Goal: Transaction & Acquisition: Register for event/course

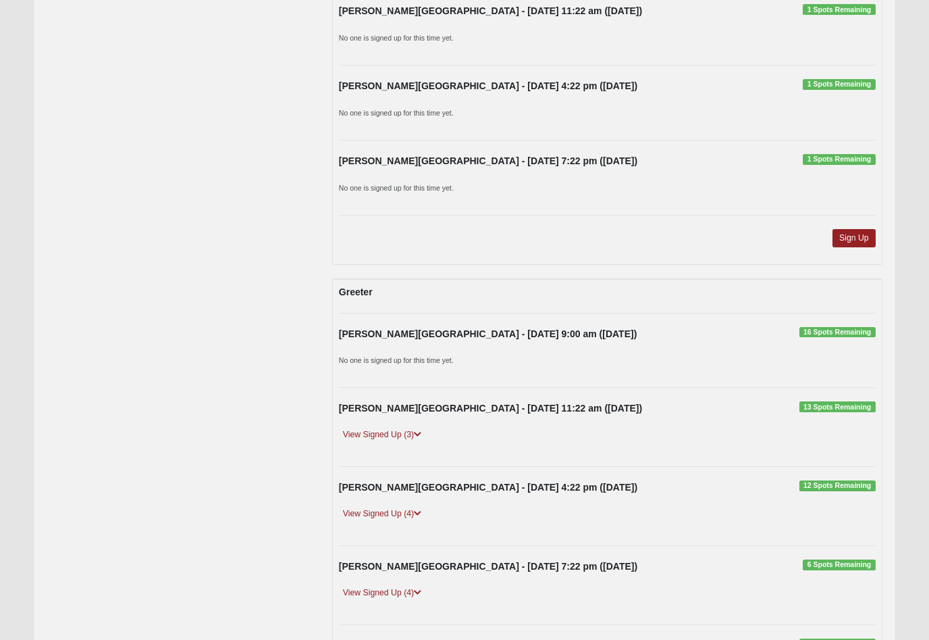
scroll to position [3835, 0]
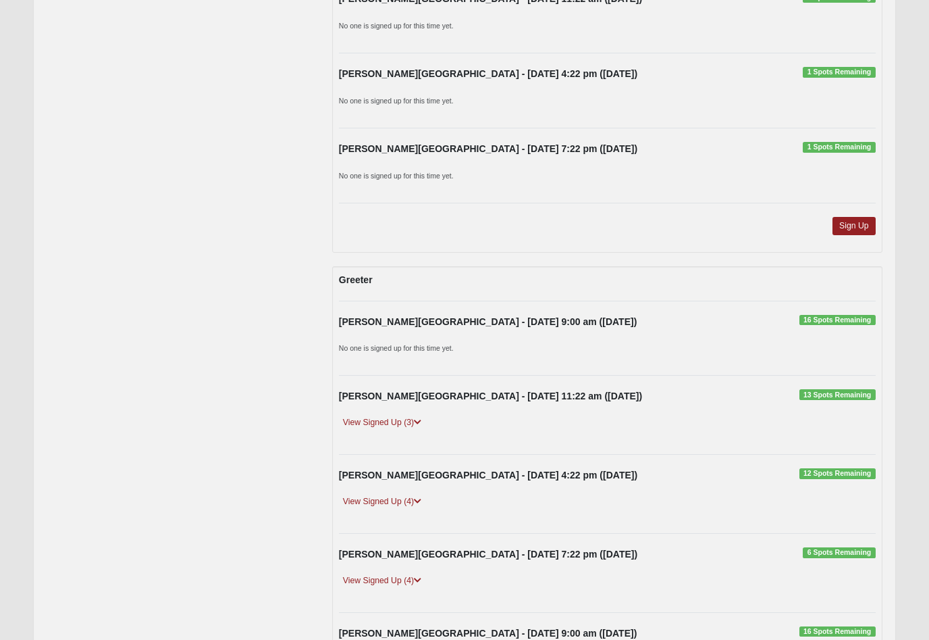
click at [848, 315] on span "16 Spots Remaining" at bounding box center [838, 320] width 76 height 11
click at [833, 315] on span "16 Spots Remaining" at bounding box center [838, 320] width 76 height 11
click at [849, 315] on span "16 Spots Remaining" at bounding box center [838, 320] width 76 height 11
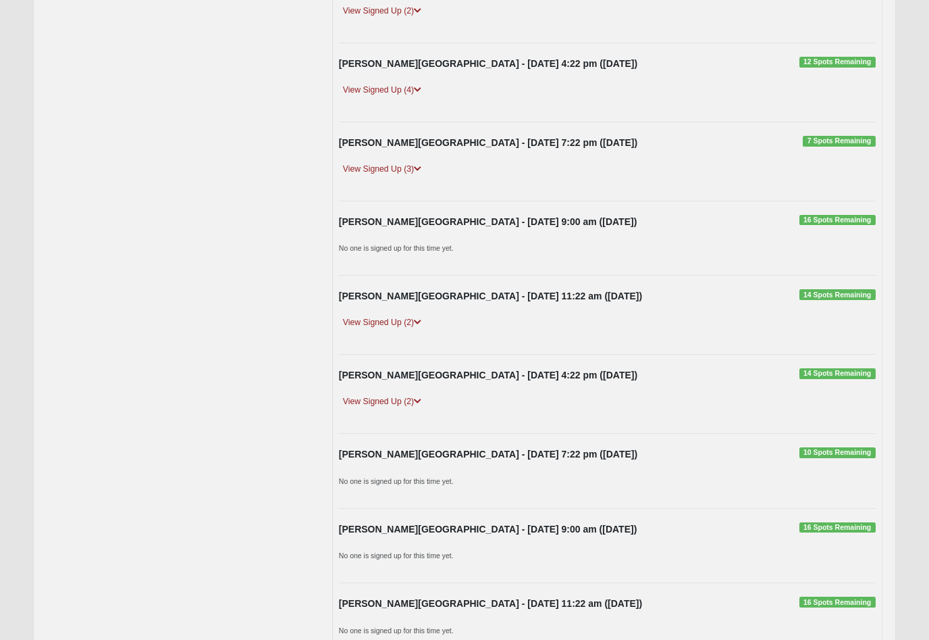
scroll to position [4794, 0]
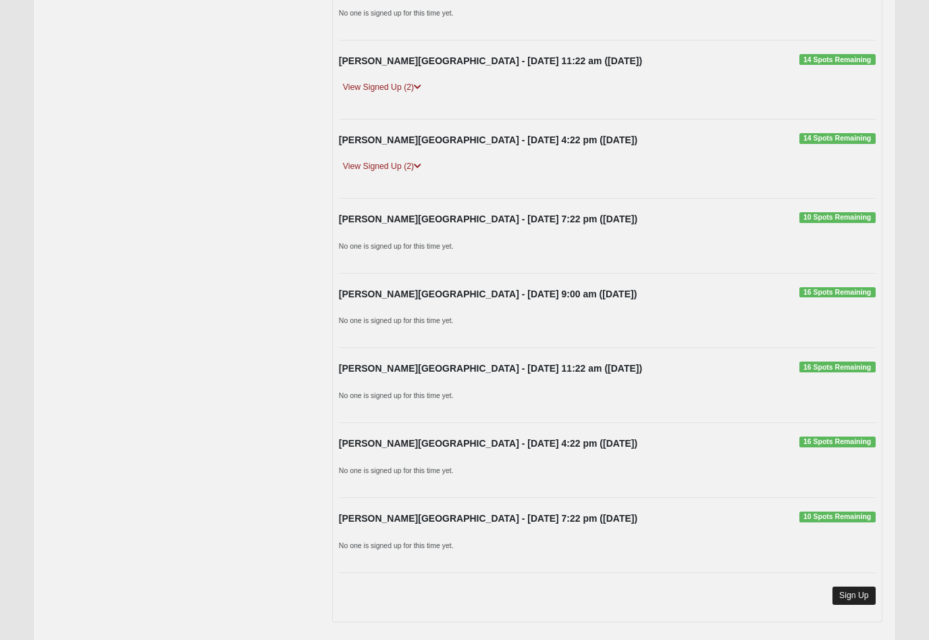
click at [865, 586] on link "Sign Up" at bounding box center [854, 595] width 43 height 18
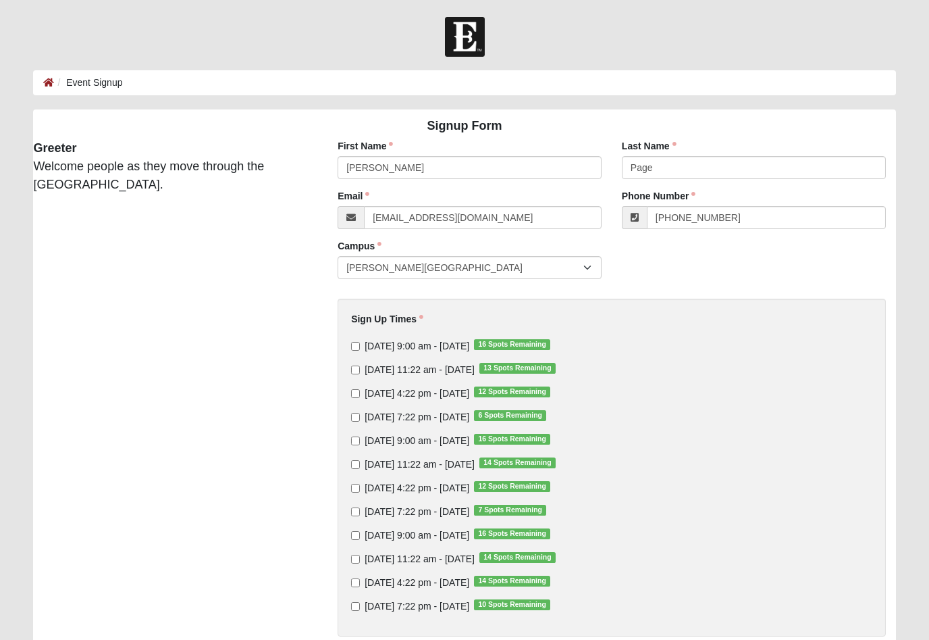
click at [353, 350] on input "[DATE] 9:00 am - [DATE] 16 Spots Remaining" at bounding box center [355, 346] width 9 height 9
checkbox input "true"
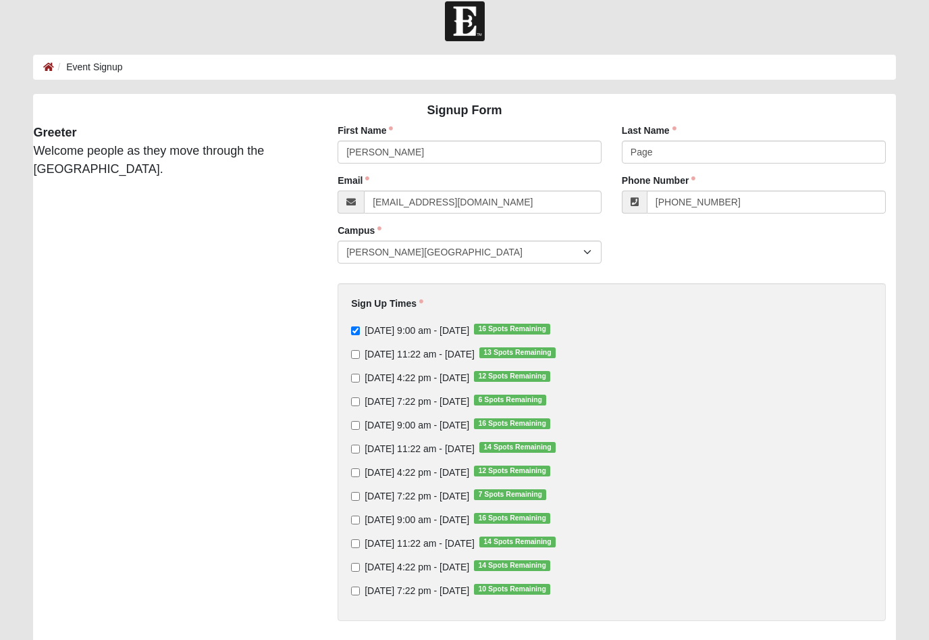
scroll to position [107, 0]
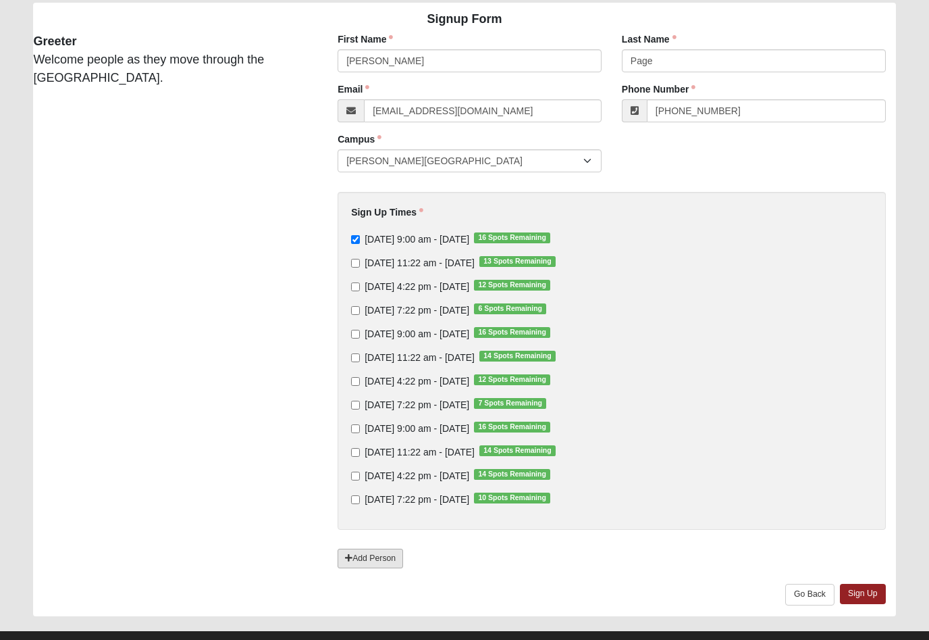
click at [364, 557] on link "Add Person" at bounding box center [371, 558] width 66 height 20
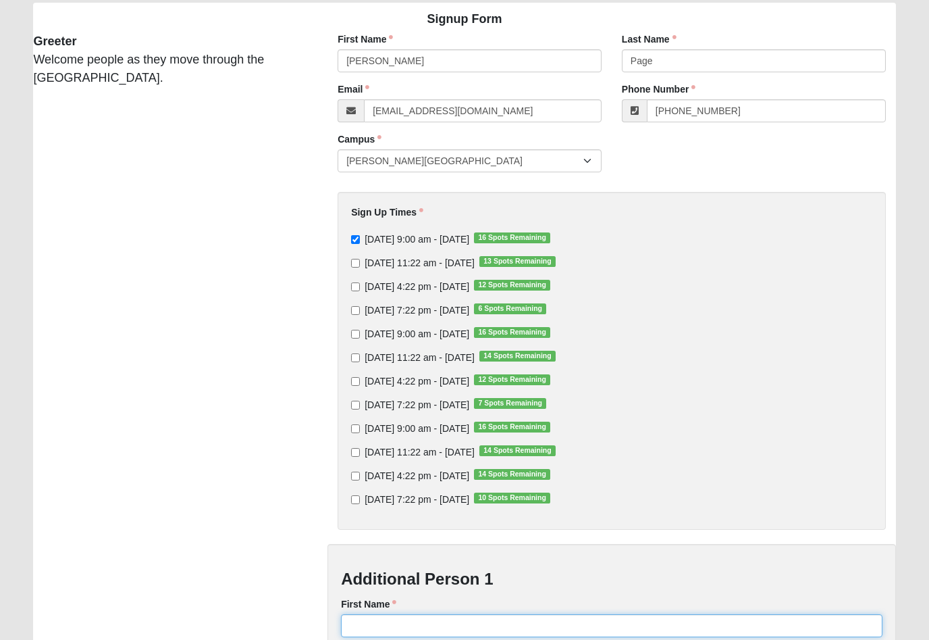
click at [471, 621] on input "First Name" at bounding box center [611, 625] width 541 height 23
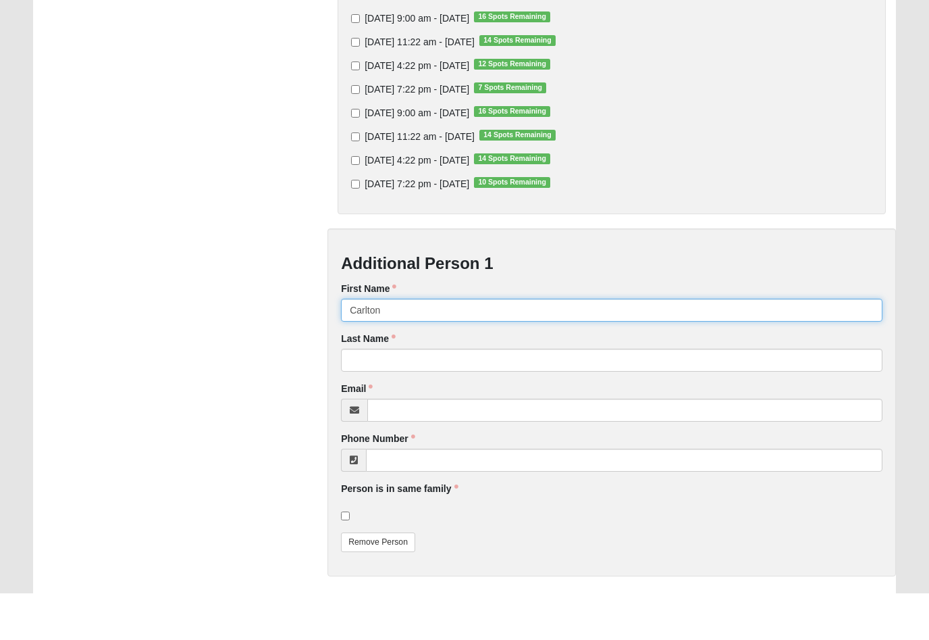
type input "Carlton"
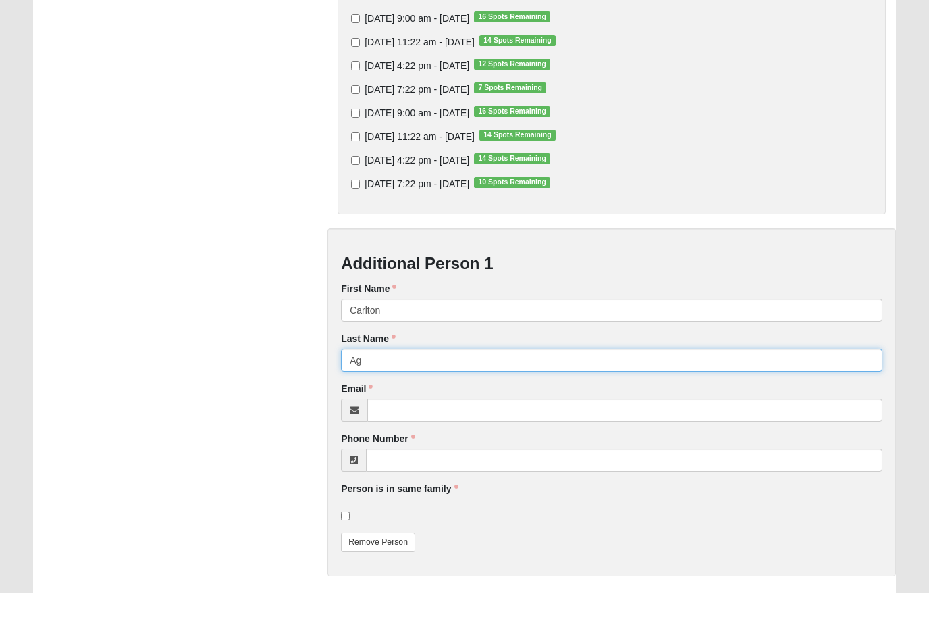
type input "A"
type input "Page"
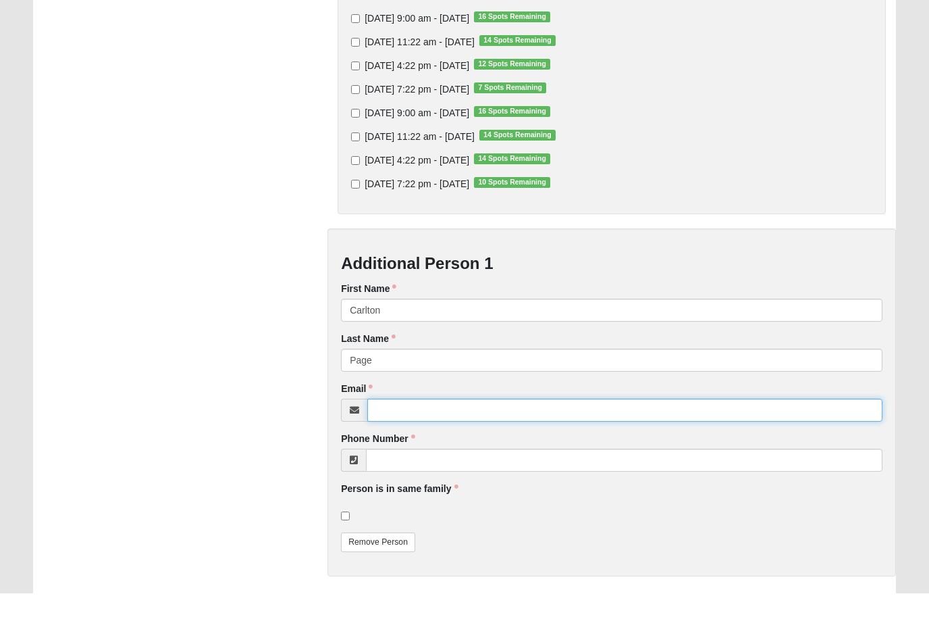
click at [428, 445] on input "Email" at bounding box center [624, 456] width 515 height 23
type input "[EMAIL_ADDRESS][DOMAIN_NAME]"
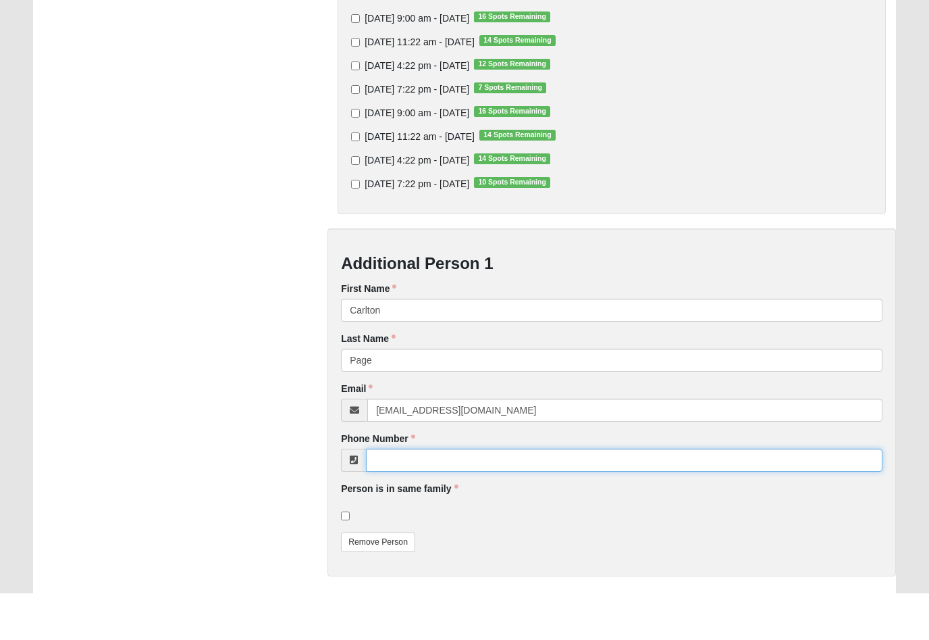
click at [544, 495] on input "Phone Number" at bounding box center [624, 506] width 516 height 23
type input "[PHONE_NUMBER]"
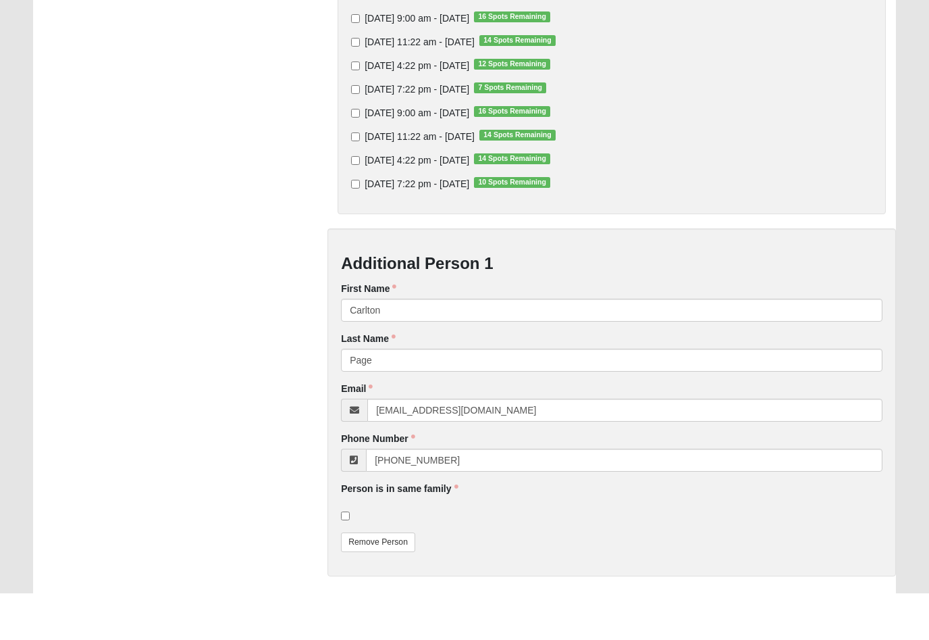
click at [350, 558] on input "checkbox" at bounding box center [345, 562] width 9 height 9
checkbox input "true"
type input "[PHONE_NUMBER]"
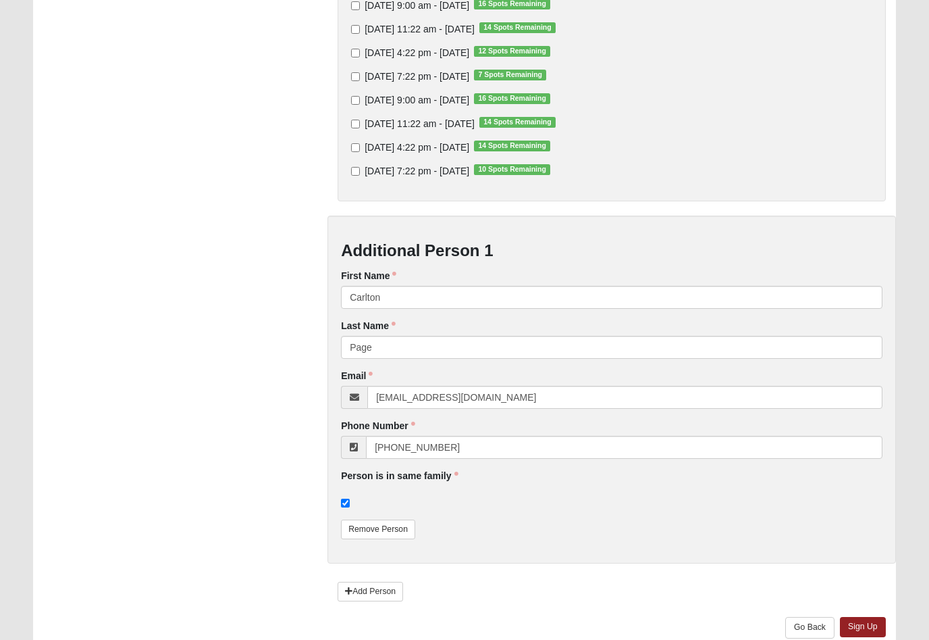
scroll to position [467, 0]
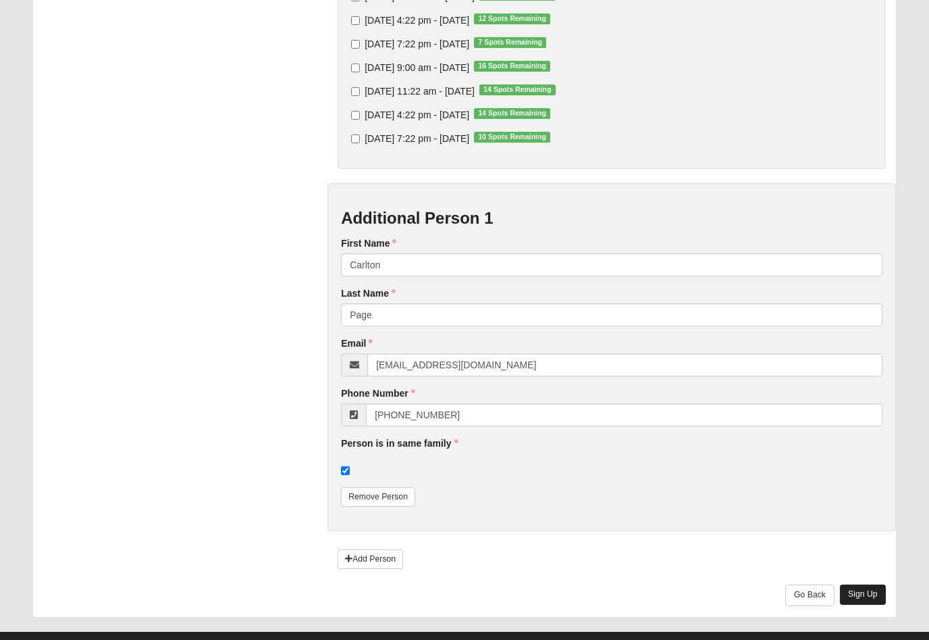
click at [877, 599] on link "Sign Up" at bounding box center [863, 594] width 46 height 20
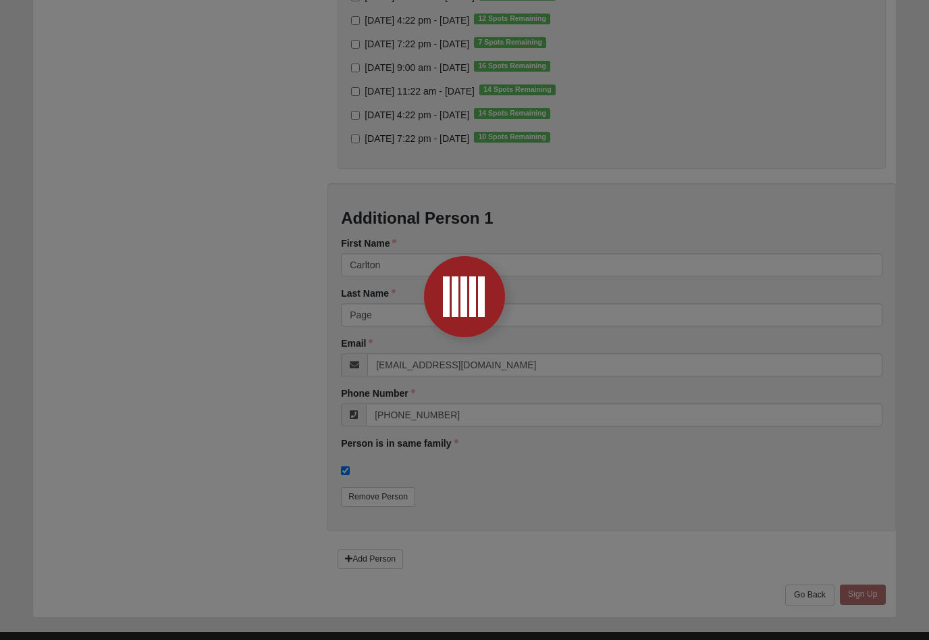
scroll to position [0, 0]
